Goal: Use online tool/utility: Utilize a website feature to perform a specific function

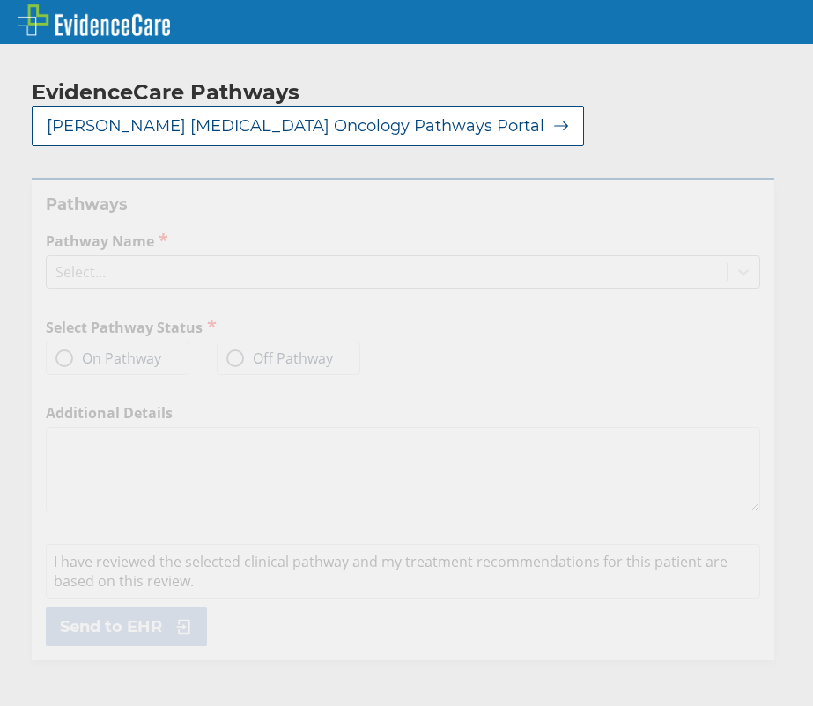
click at [141, 260] on div "Select..." at bounding box center [387, 272] width 680 height 30
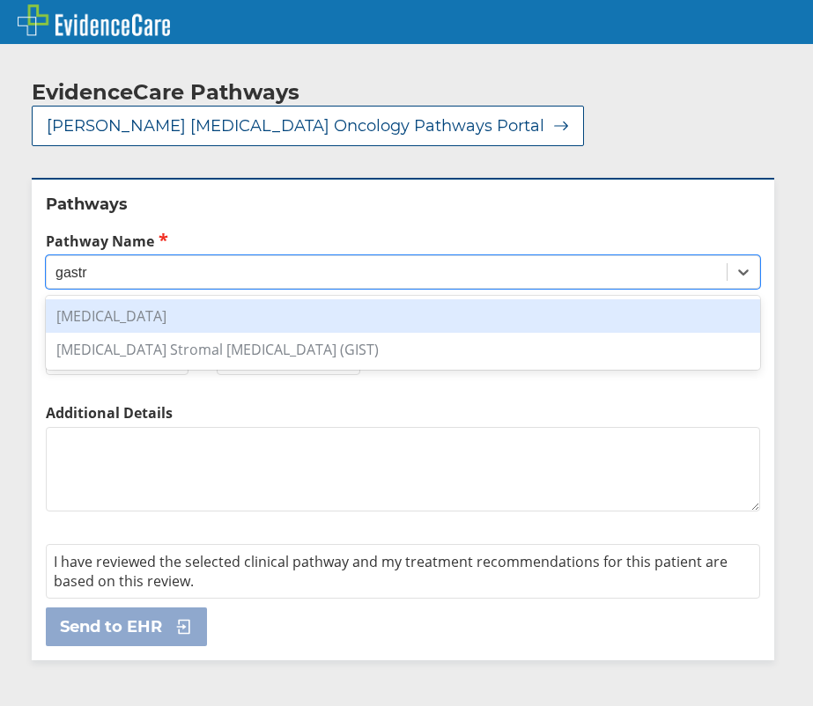
click at [142, 299] on div "[MEDICAL_DATA]" at bounding box center [403, 315] width 714 height 33
type input "gastr"
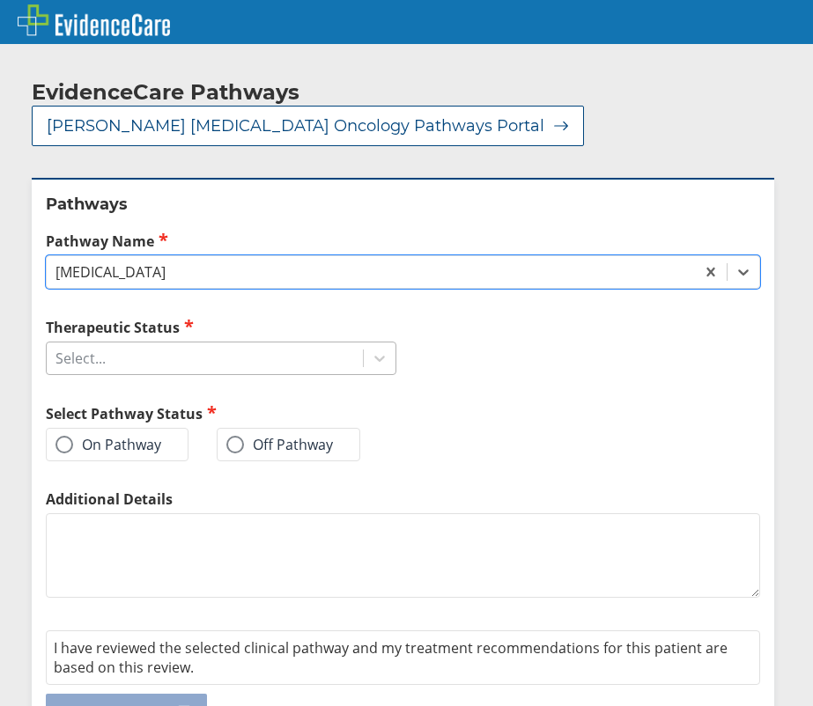
click at [188, 344] on div "Select..." at bounding box center [205, 359] width 316 height 30
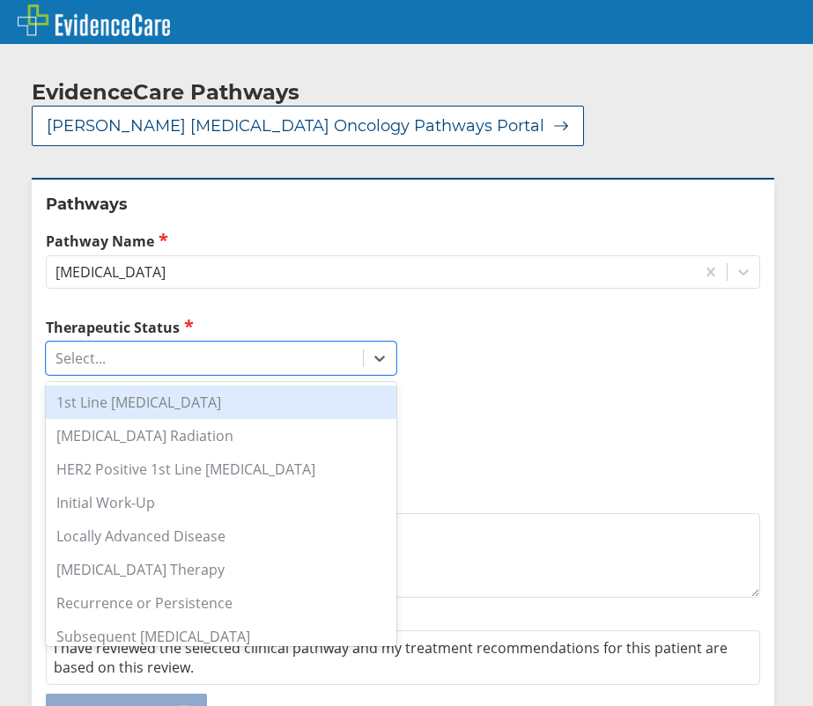
click at [192, 386] on div "1st Line [MEDICAL_DATA]" at bounding box center [221, 402] width 351 height 33
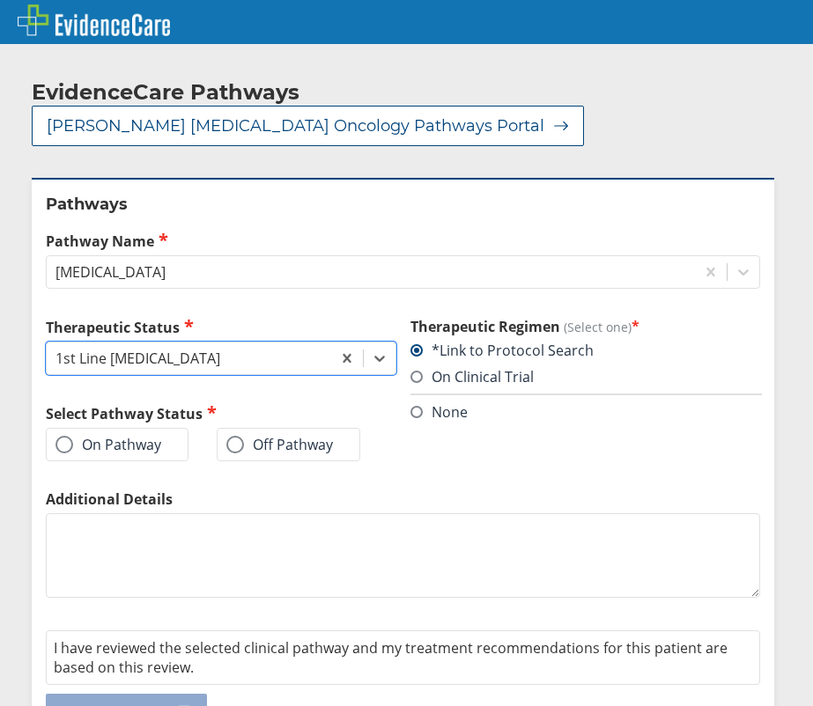
click at [126, 436] on label "On Pathway" at bounding box center [108, 445] width 106 height 18
click at [0, 0] on input "On Pathway" at bounding box center [0, 0] width 0 height 0
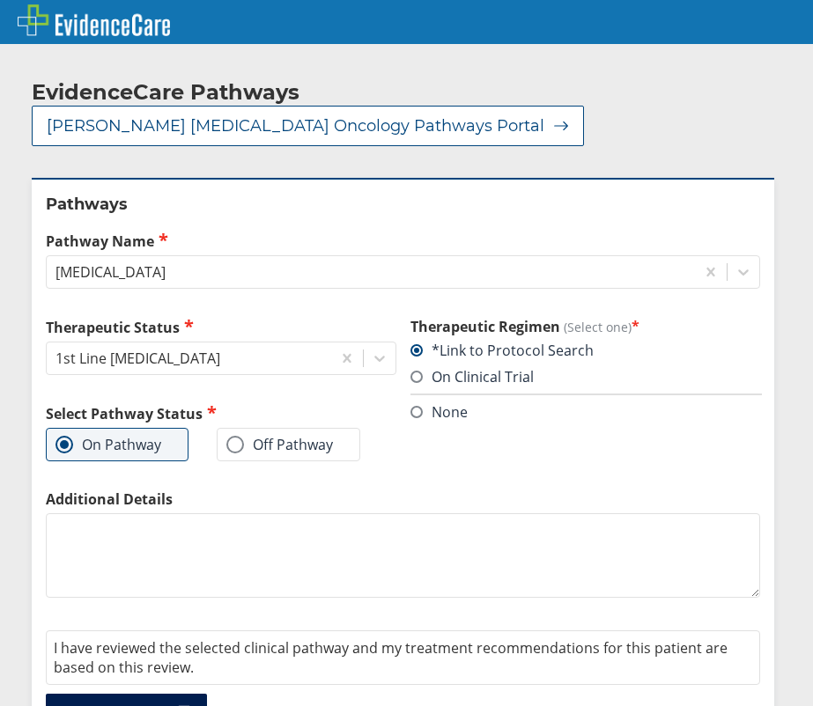
click at [162, 703] on span "Send to EHR" at bounding box center [111, 713] width 102 height 21
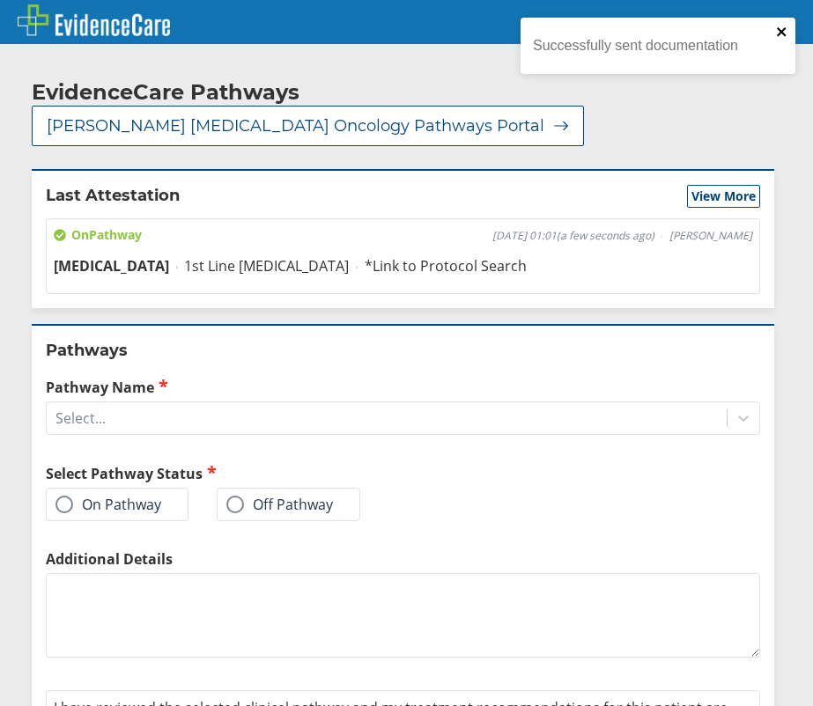
click at [785, 28] on icon "close" at bounding box center [781, 31] width 9 height 9
